Goal: Transaction & Acquisition: Purchase product/service

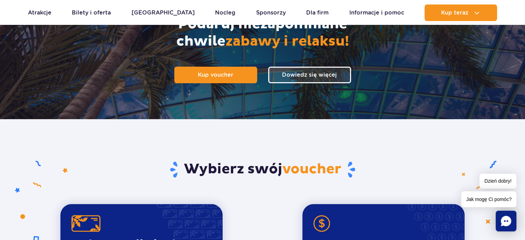
scroll to position [32, 0]
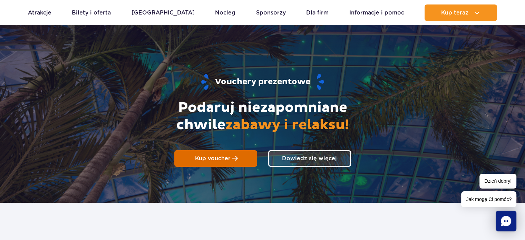
click at [237, 162] on link "Kup voucher" at bounding box center [215, 158] width 83 height 17
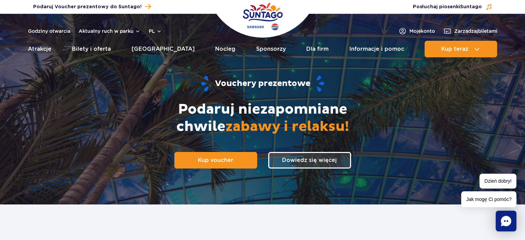
scroll to position [0, 0]
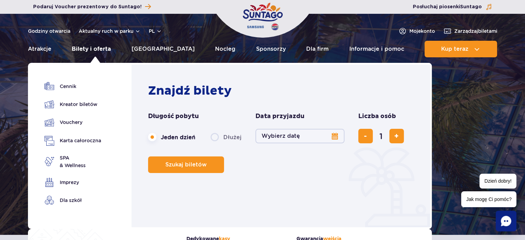
click at [98, 45] on link "Bilety i oferta" at bounding box center [91, 49] width 39 height 17
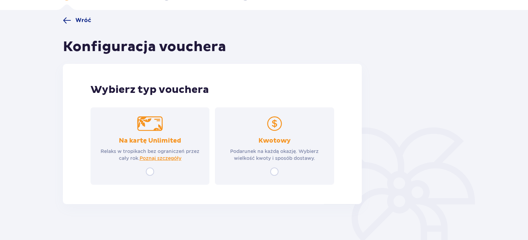
scroll to position [49, 0]
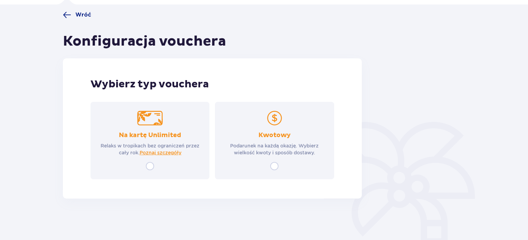
drag, startPoint x: 277, startPoint y: 161, endPoint x: 274, endPoint y: 164, distance: 3.7
click at [274, 164] on input "radio" at bounding box center [274, 166] width 8 height 8
radio input "true"
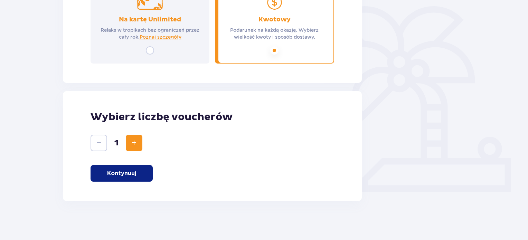
scroll to position [167, 0]
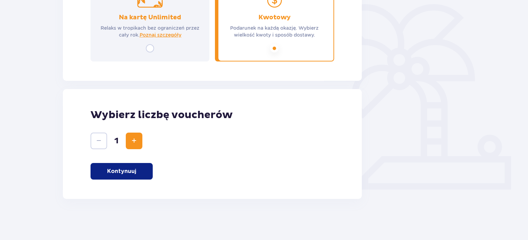
click at [128, 180] on div "Wybierz liczbę voucherów 1 Kontynuuj" at bounding box center [212, 144] width 299 height 110
click at [133, 175] on button "Kontynuuj" at bounding box center [122, 171] width 62 height 17
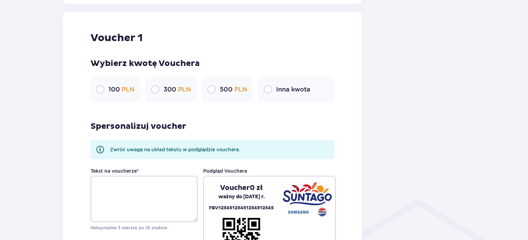
scroll to position [366, 0]
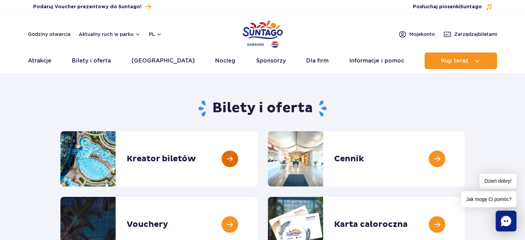
click at [258, 161] on link at bounding box center [258, 158] width 0 height 55
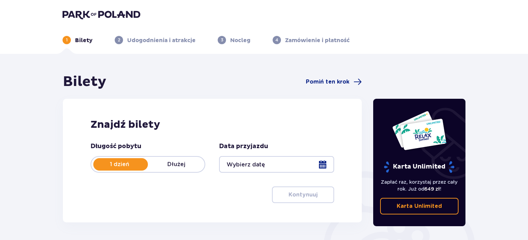
click at [254, 164] on div at bounding box center [276, 164] width 115 height 17
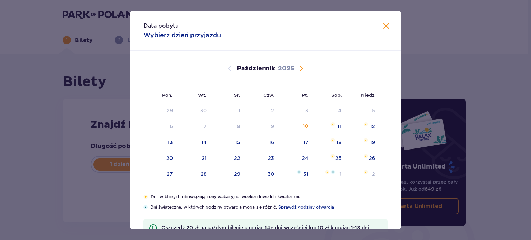
click at [302, 67] on span "Następny miesiąc" at bounding box center [301, 69] width 8 height 8
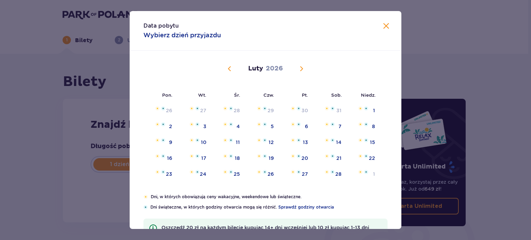
click at [227, 66] on span "Poprzedni miesiąc" at bounding box center [229, 69] width 8 height 8
click at [340, 125] on div "10" at bounding box center [339, 126] width 6 height 7
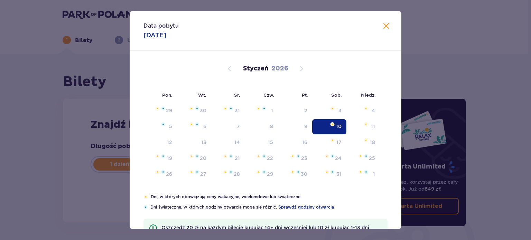
type input "10.01.26"
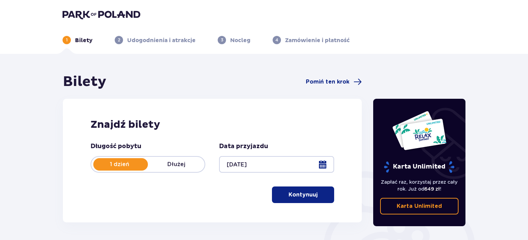
click at [305, 193] on p "Kontynuuj" at bounding box center [302, 195] width 29 height 8
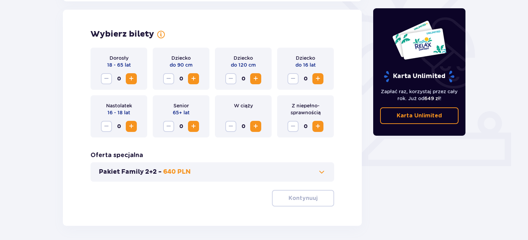
scroll to position [192, 0]
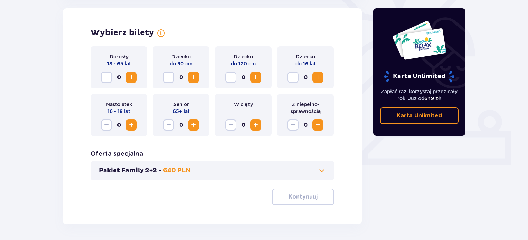
click at [131, 77] on span "Zwiększ" at bounding box center [131, 77] width 8 height 8
click at [319, 171] on span at bounding box center [321, 171] width 8 height 8
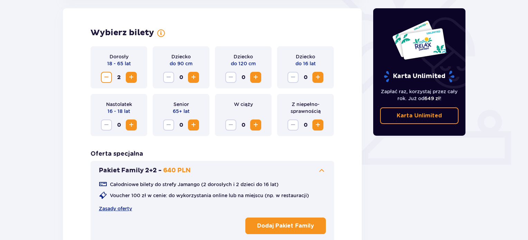
click at [319, 171] on span at bounding box center [321, 171] width 8 height 8
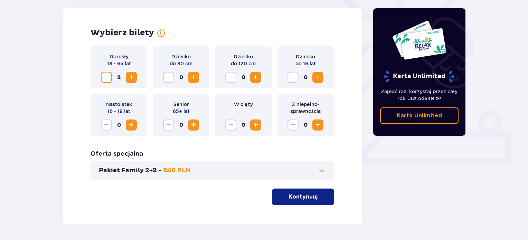
click at [319, 198] on span "button" at bounding box center [319, 197] width 8 height 8
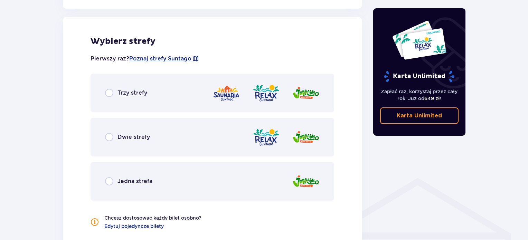
scroll to position [383, 0]
click at [108, 94] on input "radio" at bounding box center [109, 92] width 8 height 8
radio input "true"
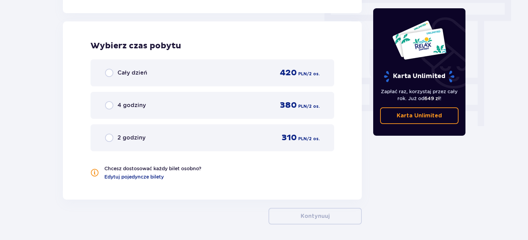
scroll to position [624, 0]
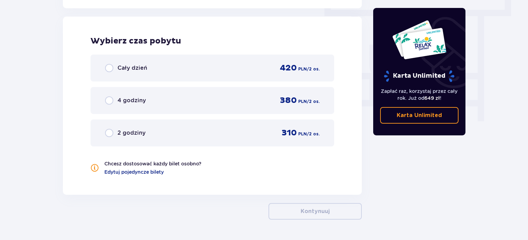
click at [108, 69] on input "radio" at bounding box center [109, 68] width 8 height 8
radio input "true"
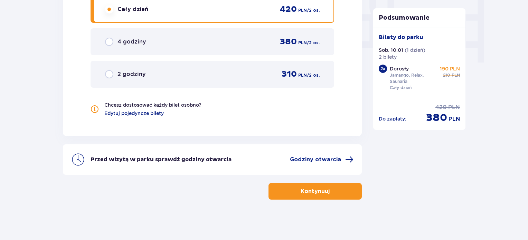
scroll to position [0, 0]
